Goal: Find specific page/section

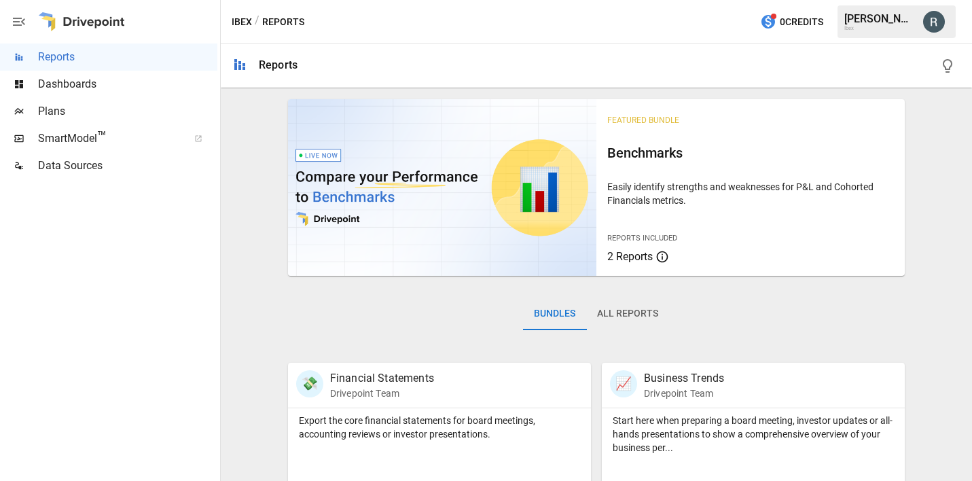
click at [67, 89] on span "Dashboards" at bounding box center [127, 84] width 179 height 16
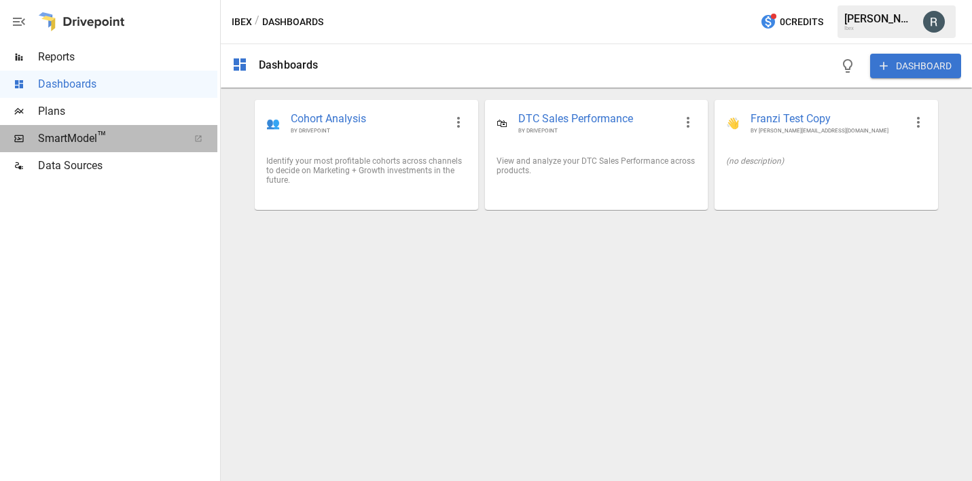
click at [55, 136] on span "SmartModel ™" at bounding box center [108, 138] width 141 height 16
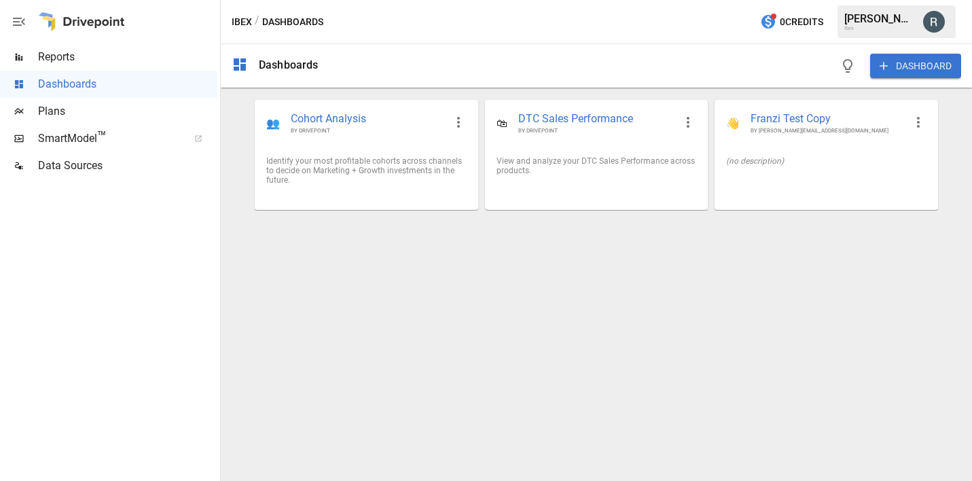
click at [120, 128] on div "SmartModel ™" at bounding box center [108, 138] width 217 height 27
click at [98, 107] on span "Plans" at bounding box center [127, 111] width 179 height 16
